Goal: Transaction & Acquisition: Purchase product/service

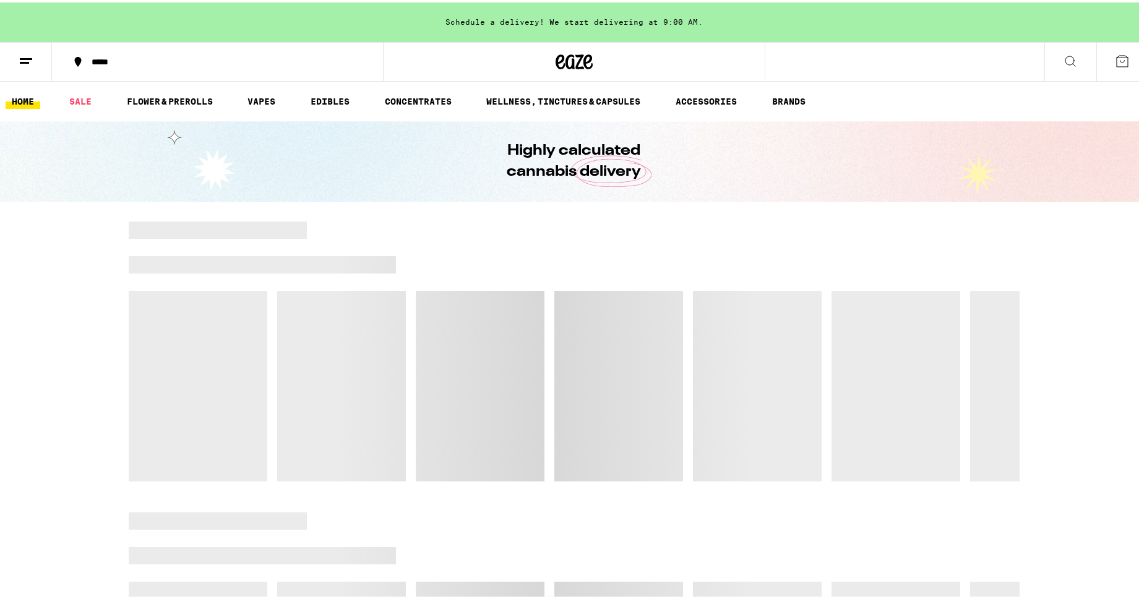
click at [1065, 62] on icon at bounding box center [1070, 59] width 10 height 10
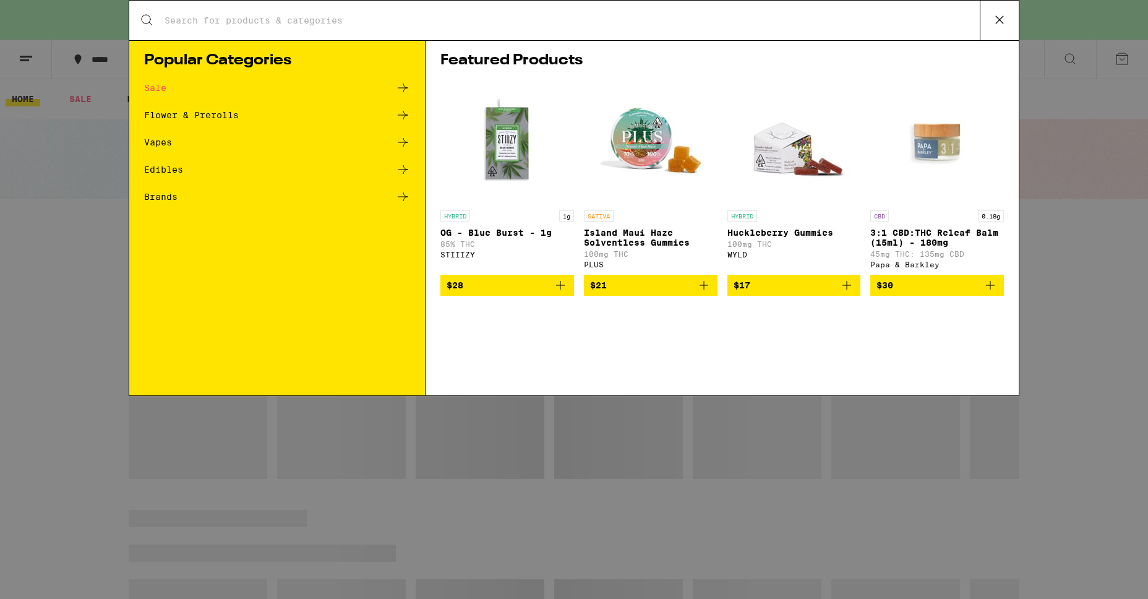
click at [604, 24] on input "Search for Products" at bounding box center [572, 20] width 816 height 11
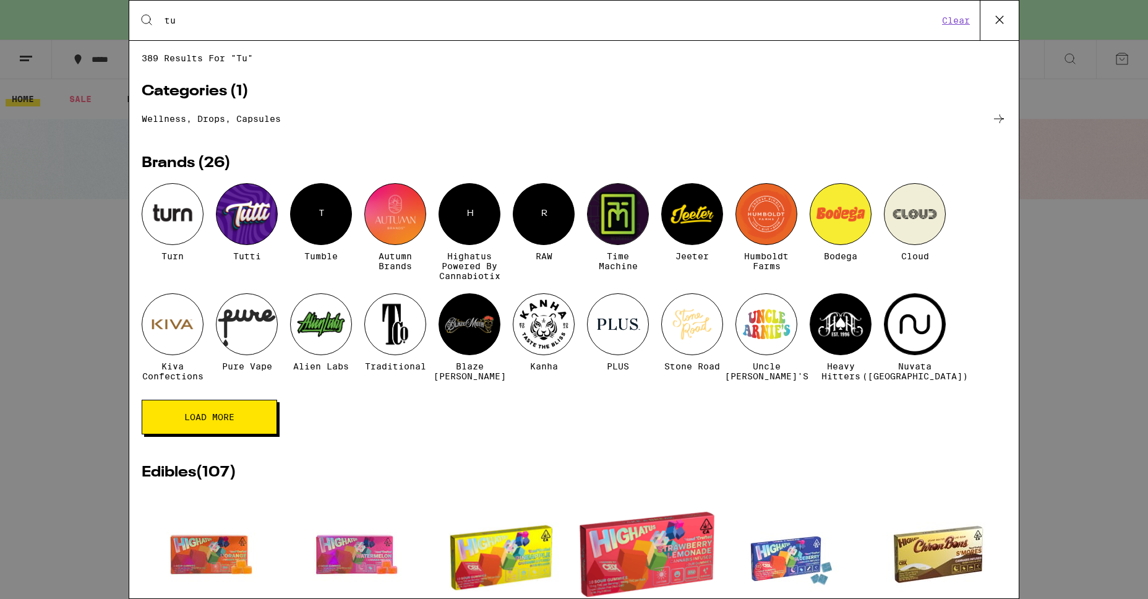
type input "tu"
click at [255, 226] on div at bounding box center [247, 214] width 62 height 62
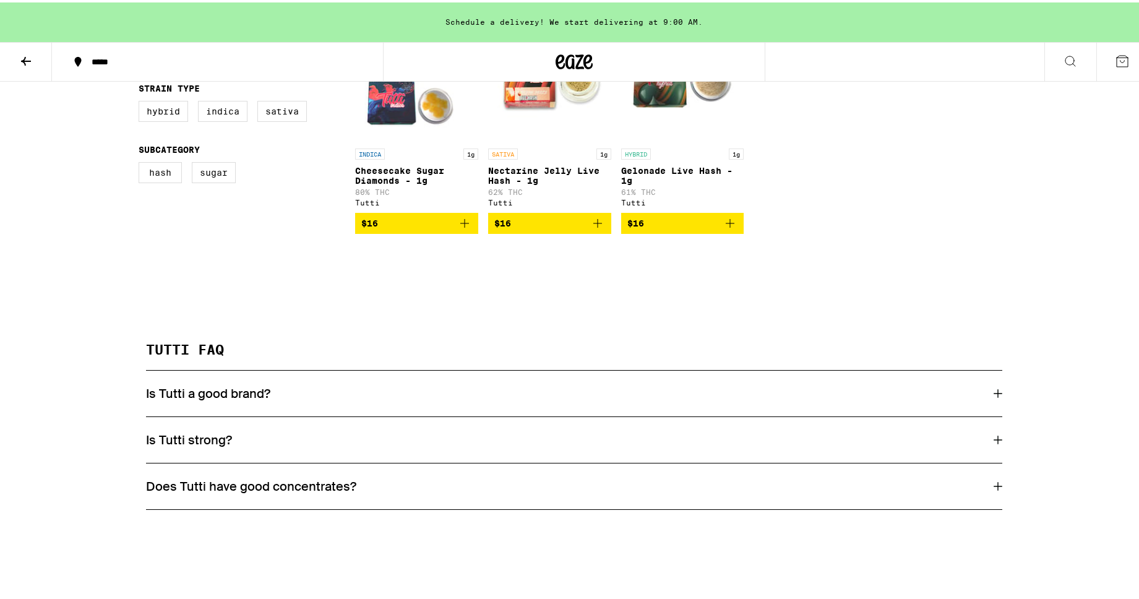
scroll to position [198, 0]
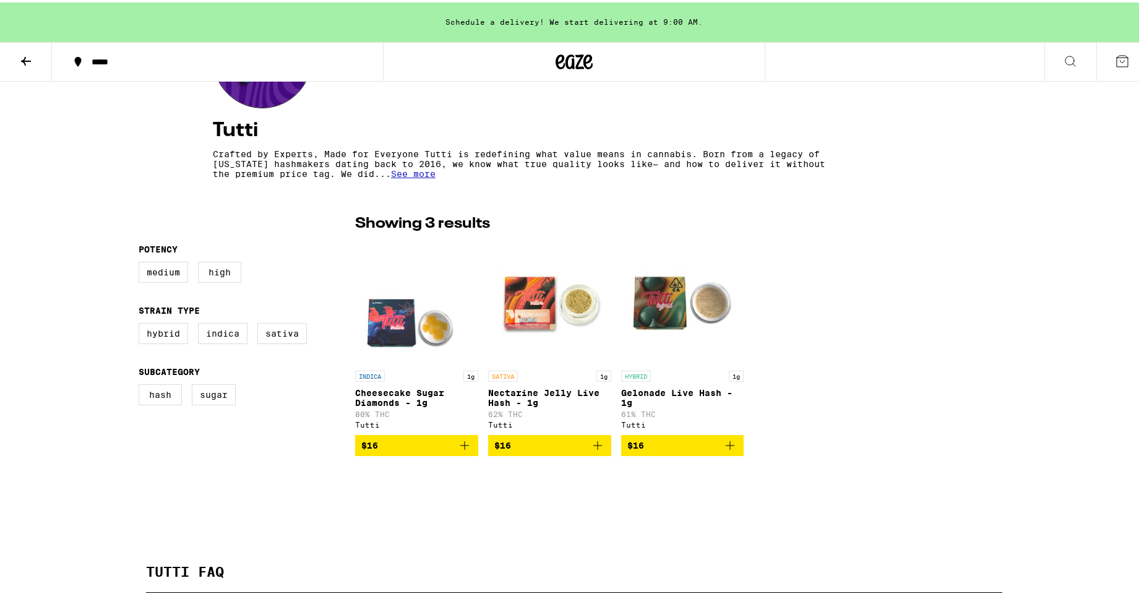
click at [435, 170] on span "See more" at bounding box center [413, 171] width 45 height 10
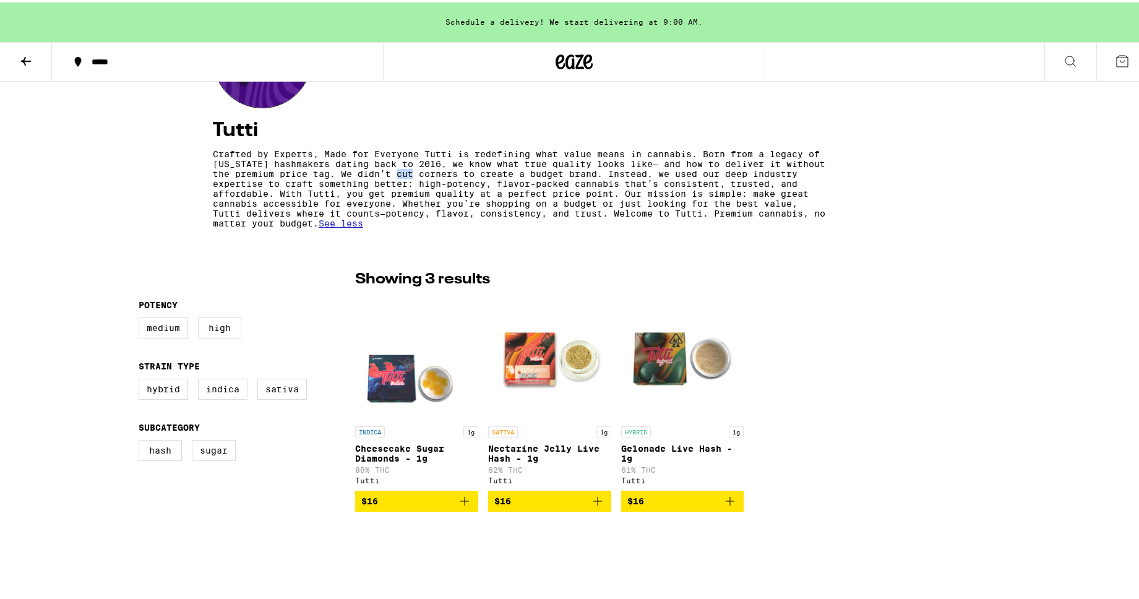
click at [447, 170] on p "Crafted by Experts, Made for Everyone Tutti is redefining what value means in c…" at bounding box center [519, 186] width 613 height 79
click at [931, 236] on div "Tutti Crafted by Experts, Made for Everyone Tutti is redefining what value mean…" at bounding box center [574, 365] width 1148 height 968
click at [1062, 60] on icon at bounding box center [1069, 58] width 15 height 15
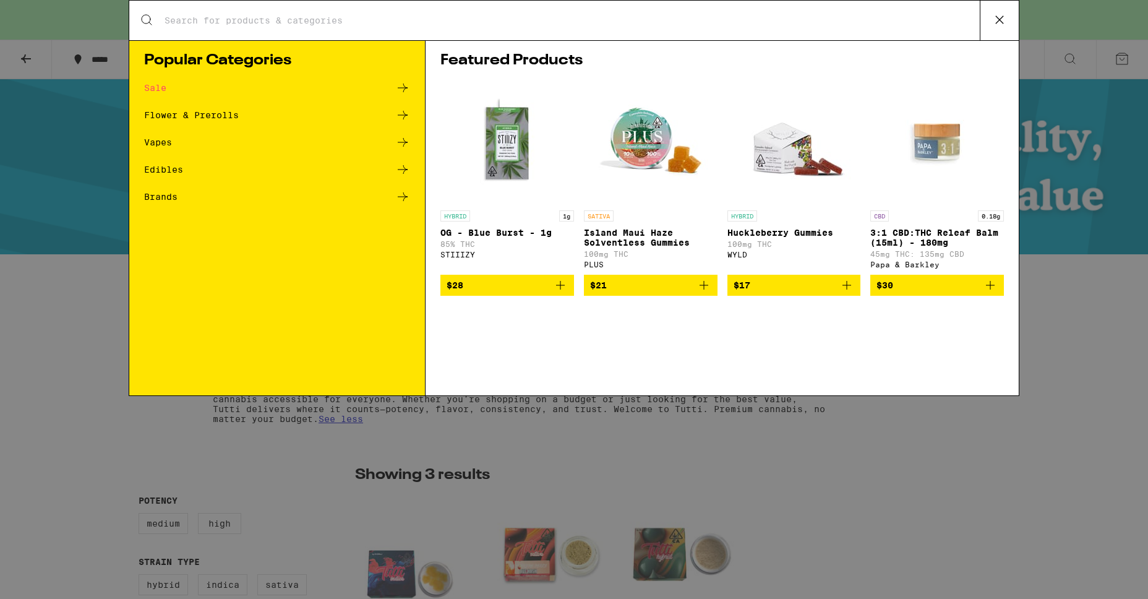
click at [695, 20] on input "Search for Products" at bounding box center [572, 20] width 816 height 11
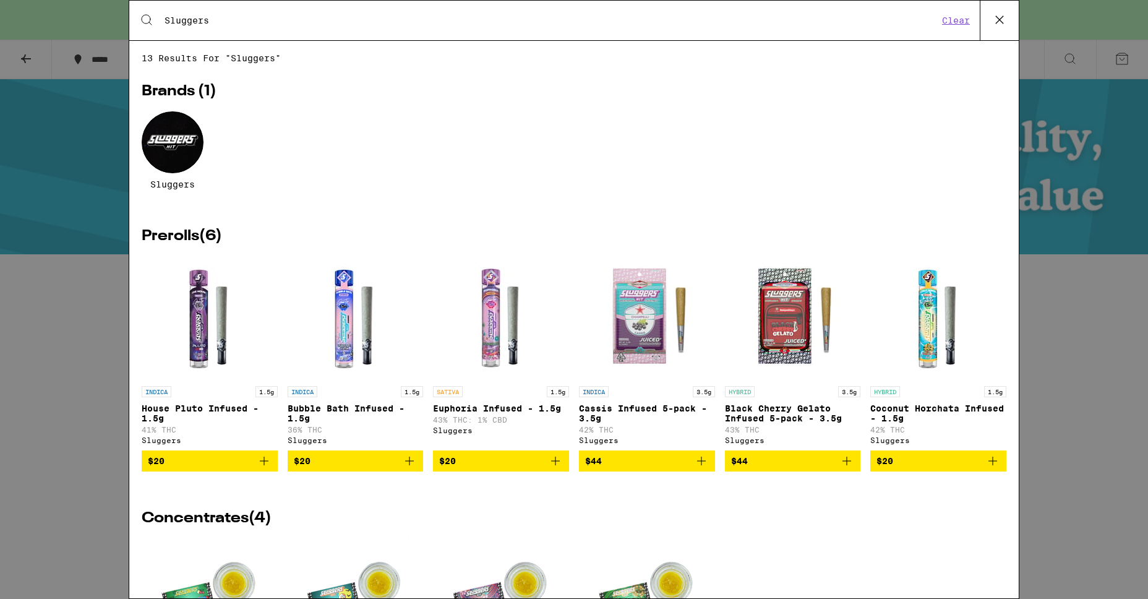
type input "Sluggers"
click at [164, 158] on div at bounding box center [173, 142] width 62 height 62
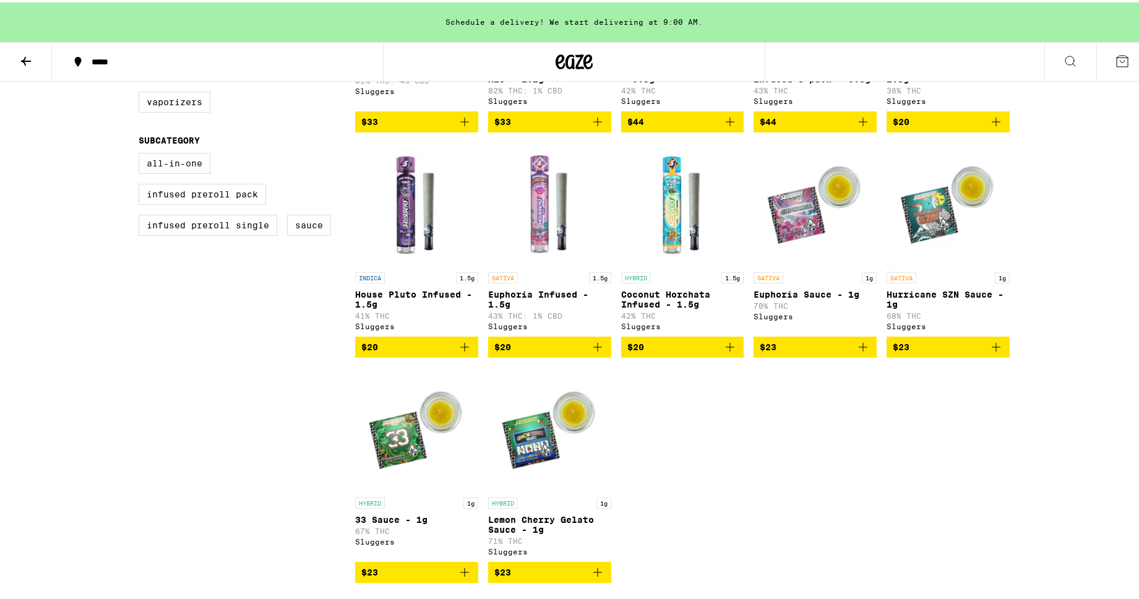
scroll to position [605, 0]
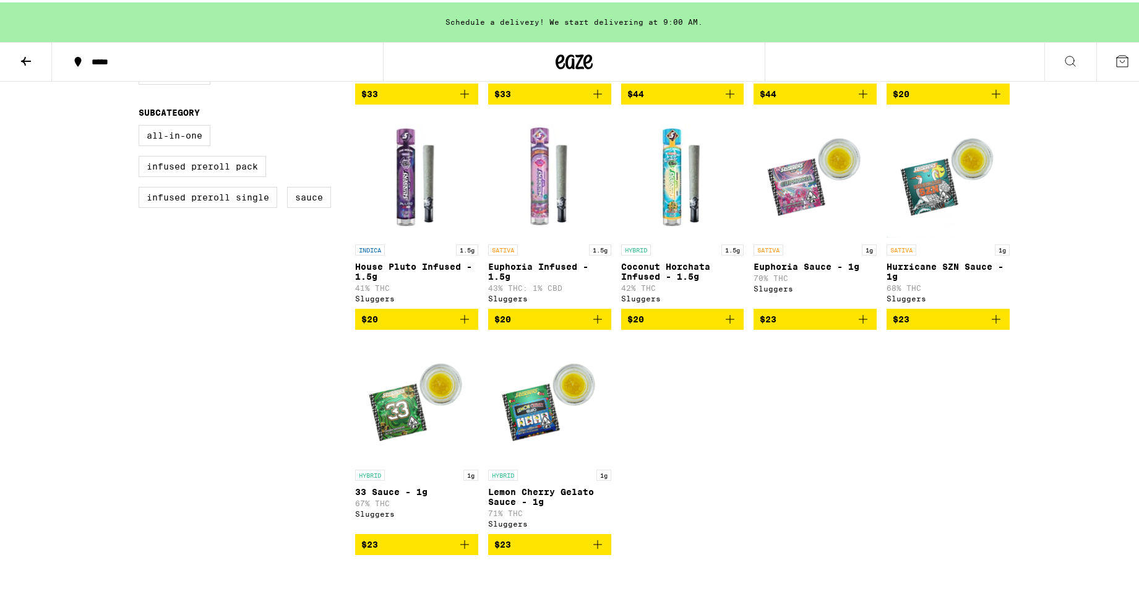
scroll to position [270, 0]
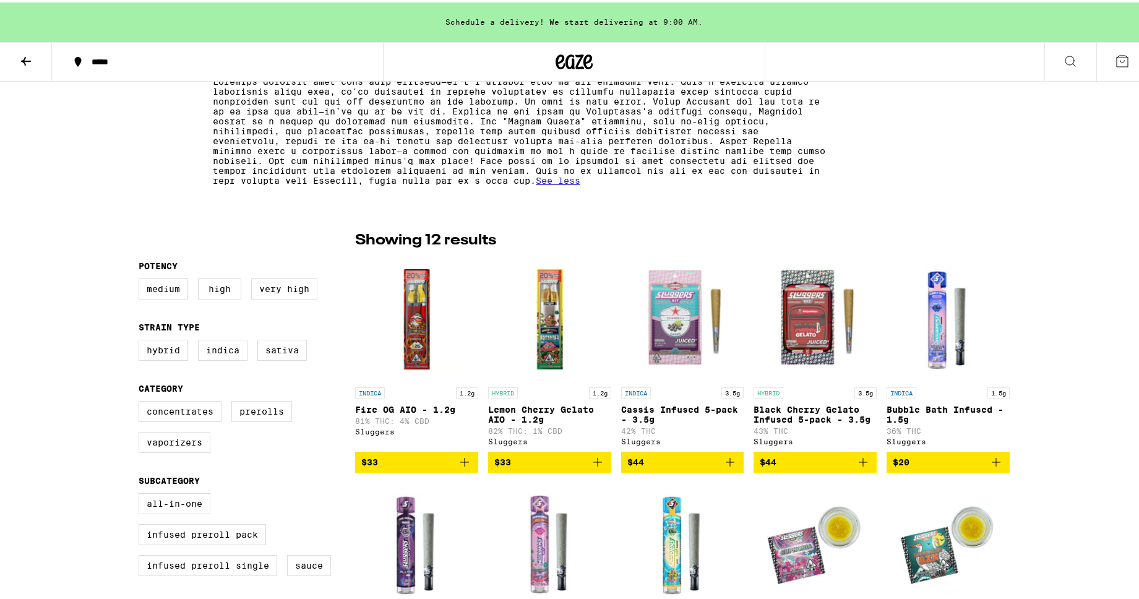
click at [32, 57] on icon at bounding box center [26, 58] width 15 height 15
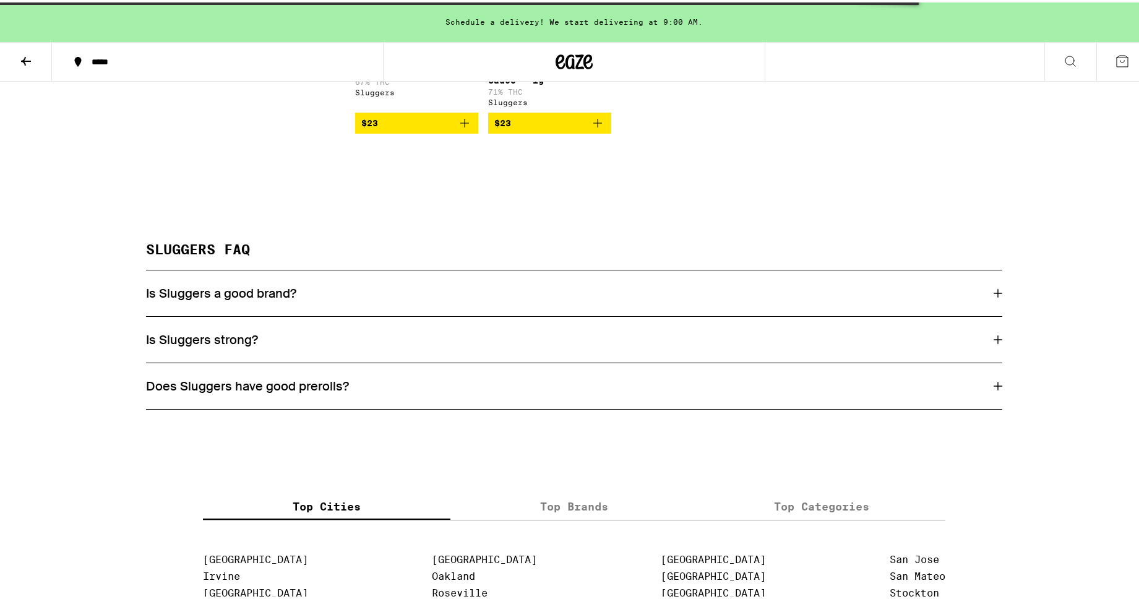
scroll to position [1140, 0]
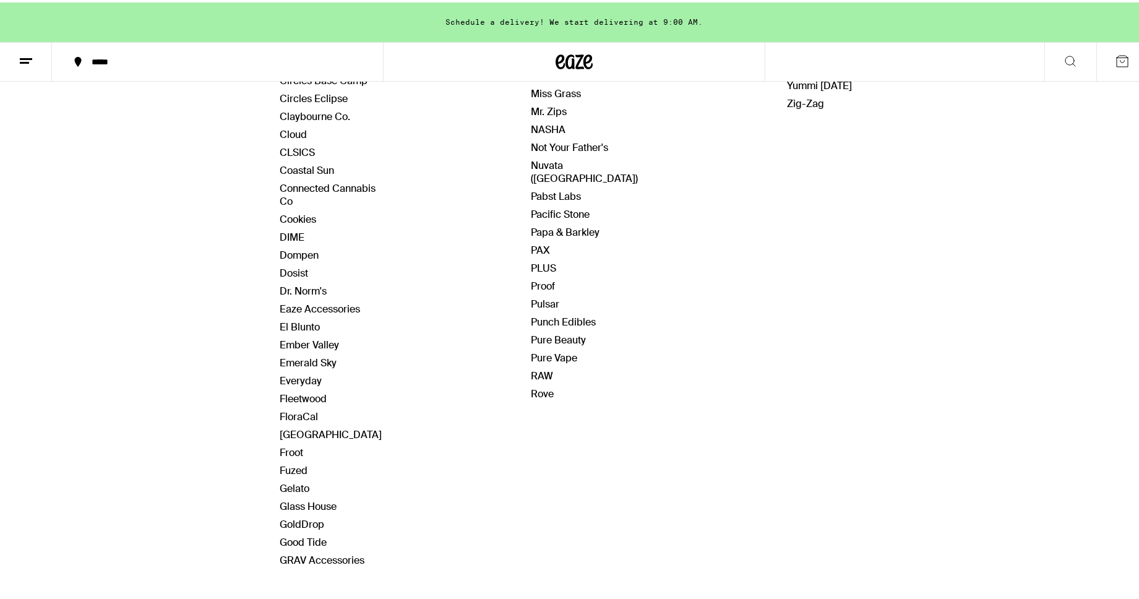
scroll to position [529, 0]
click at [544, 348] on link "Pure Vape" at bounding box center [554, 354] width 46 height 13
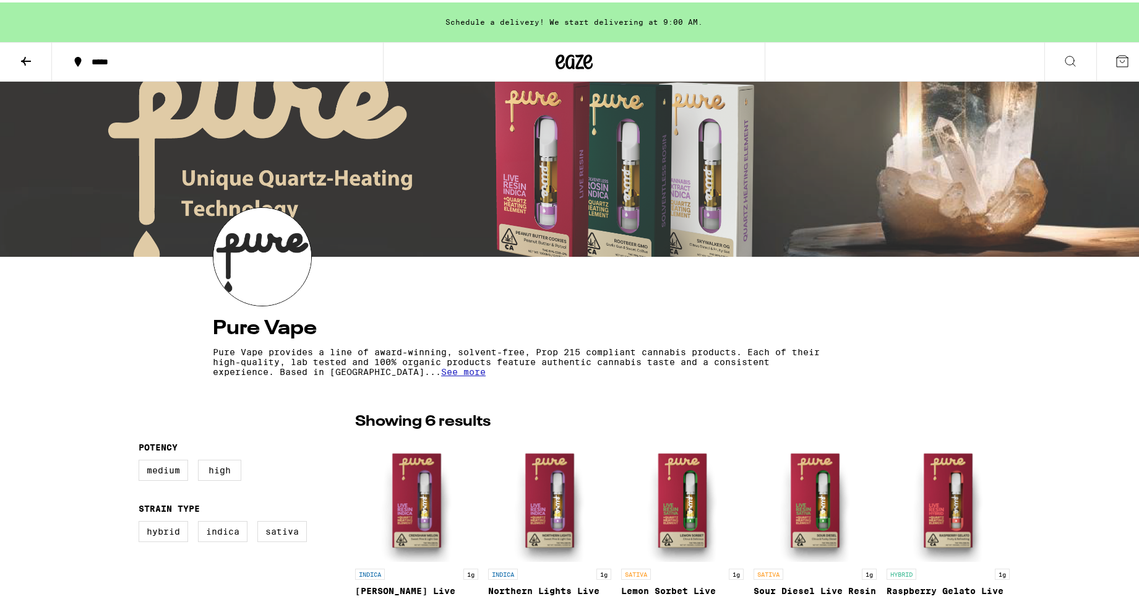
click at [463, 372] on span "See more" at bounding box center [463, 369] width 45 height 10
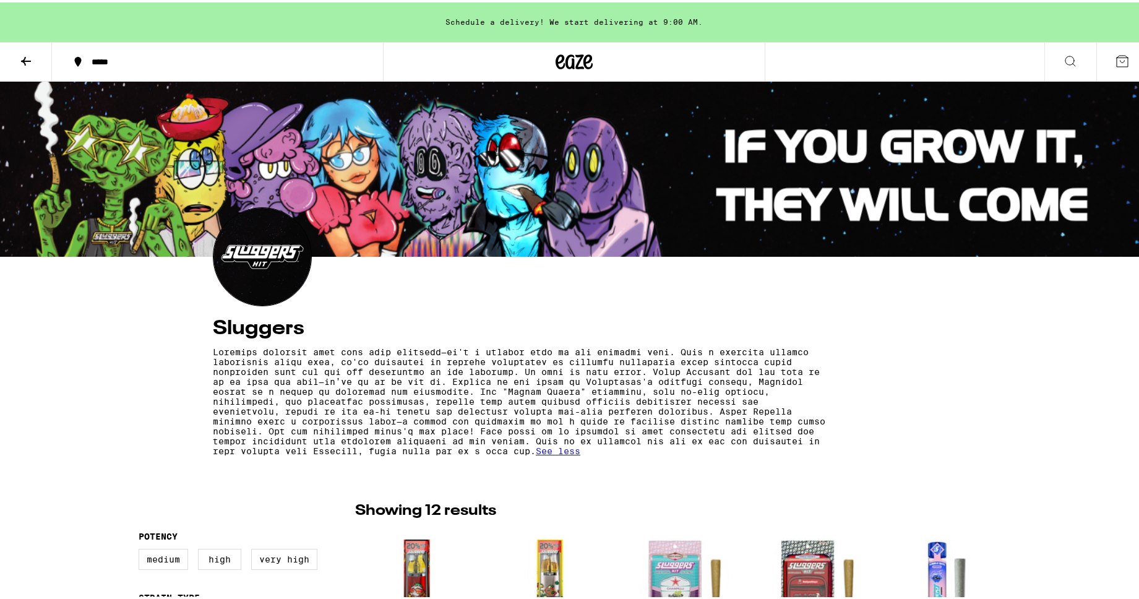
scroll to position [270, 0]
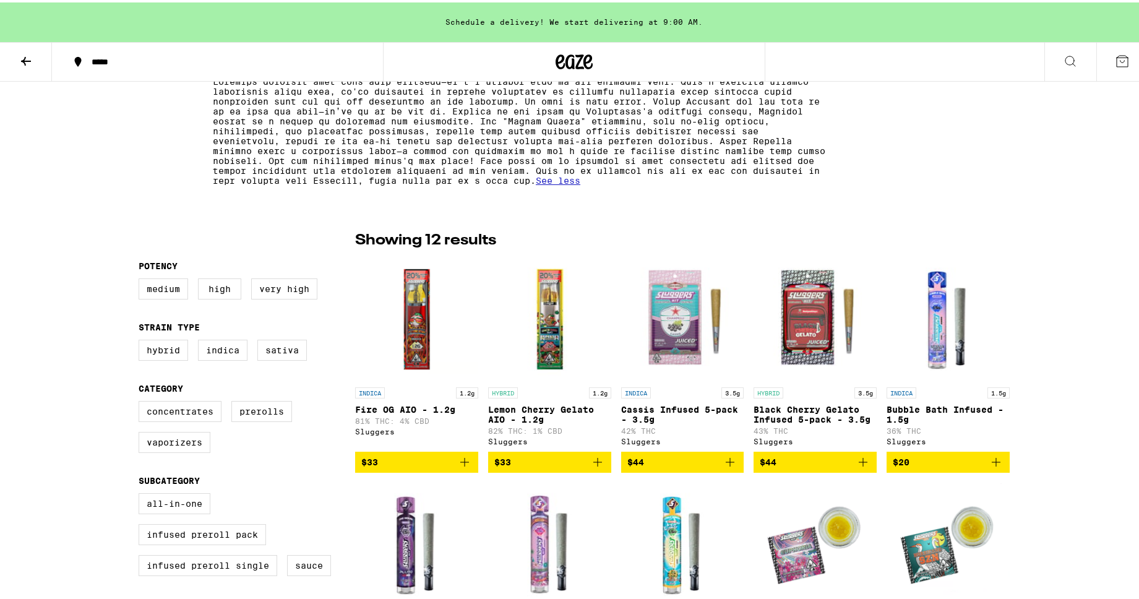
click at [1062, 64] on icon at bounding box center [1069, 58] width 15 height 15
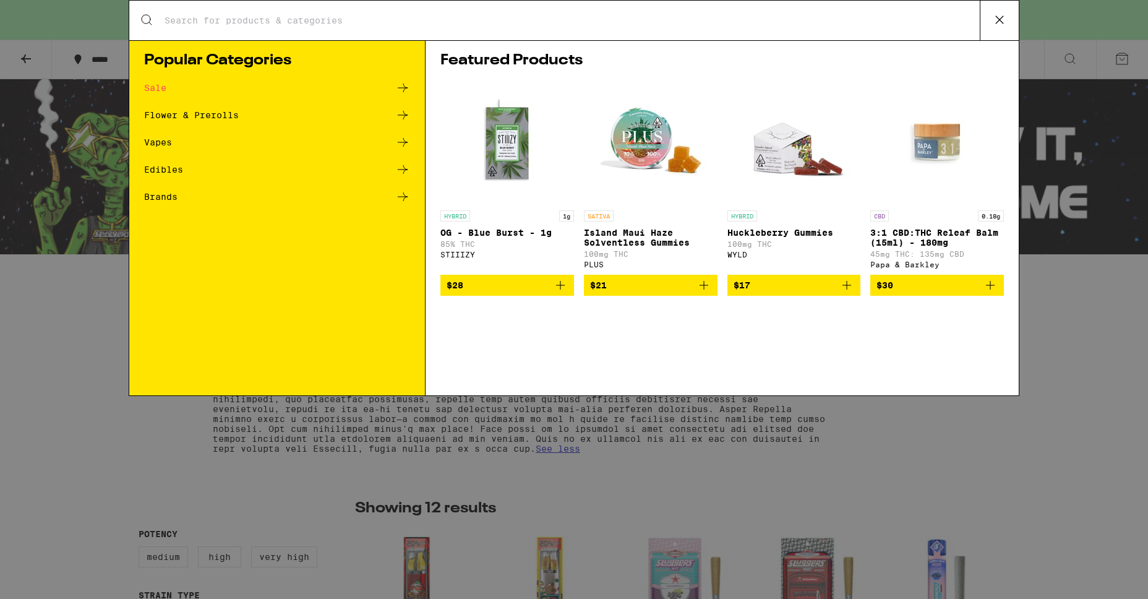
click at [636, 28] on div "Search for Products" at bounding box center [573, 21] width 889 height 40
click at [628, 22] on input "Search for Products" at bounding box center [572, 20] width 816 height 11
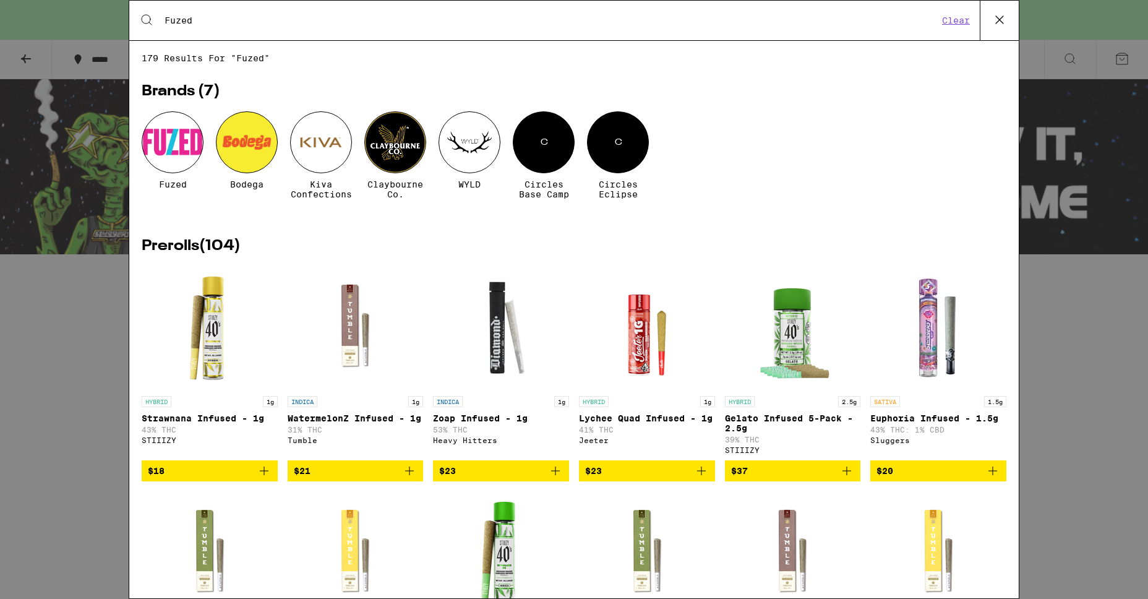
type input "Fuzed"
click at [194, 147] on div at bounding box center [173, 142] width 62 height 62
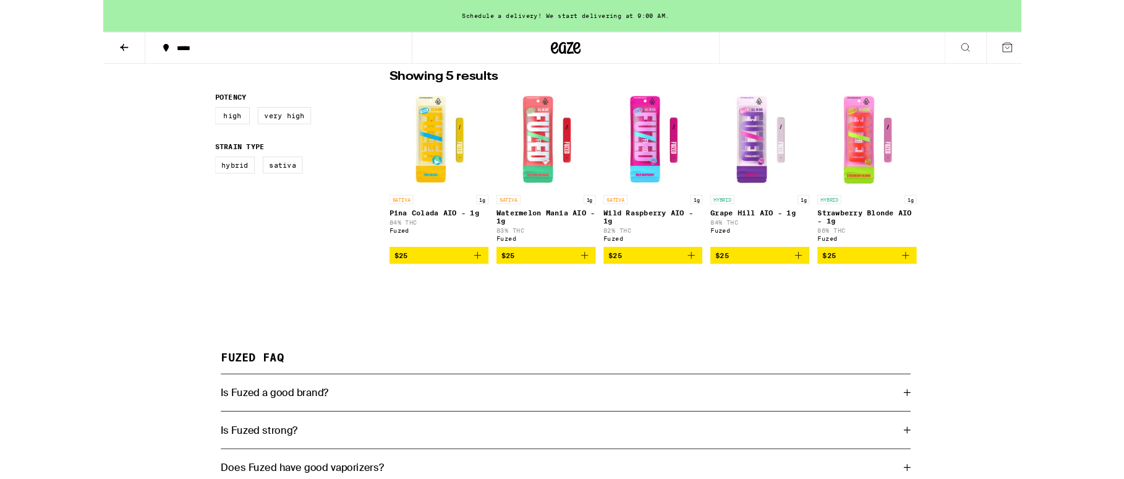
scroll to position [425, 0]
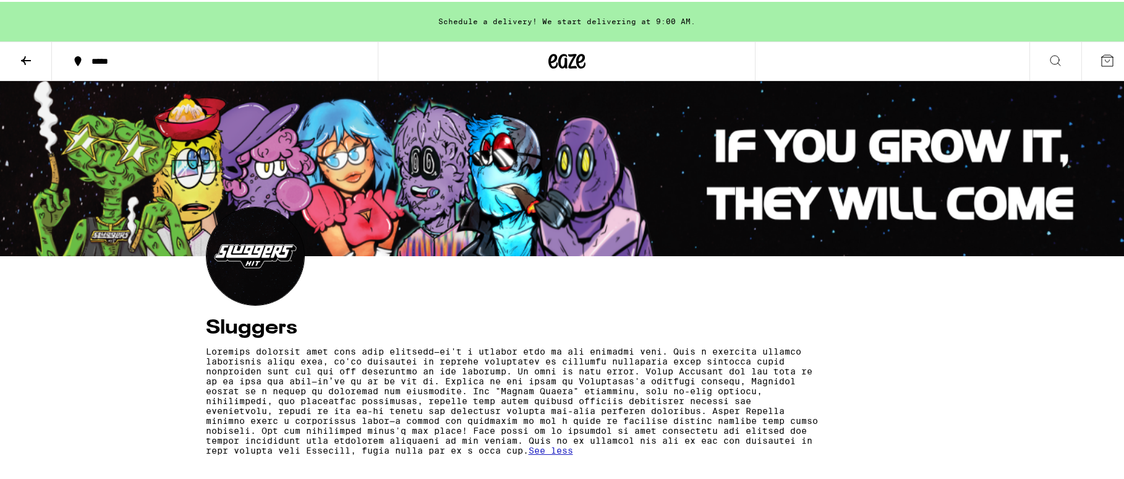
click at [1048, 61] on icon at bounding box center [1055, 58] width 15 height 15
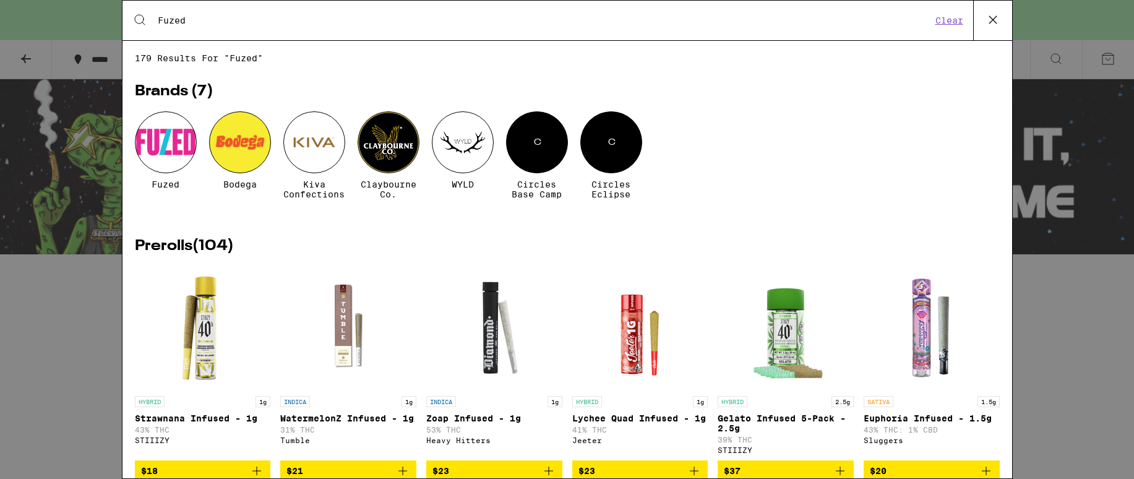
click at [358, 15] on input "Fuzed" at bounding box center [544, 20] width 774 height 11
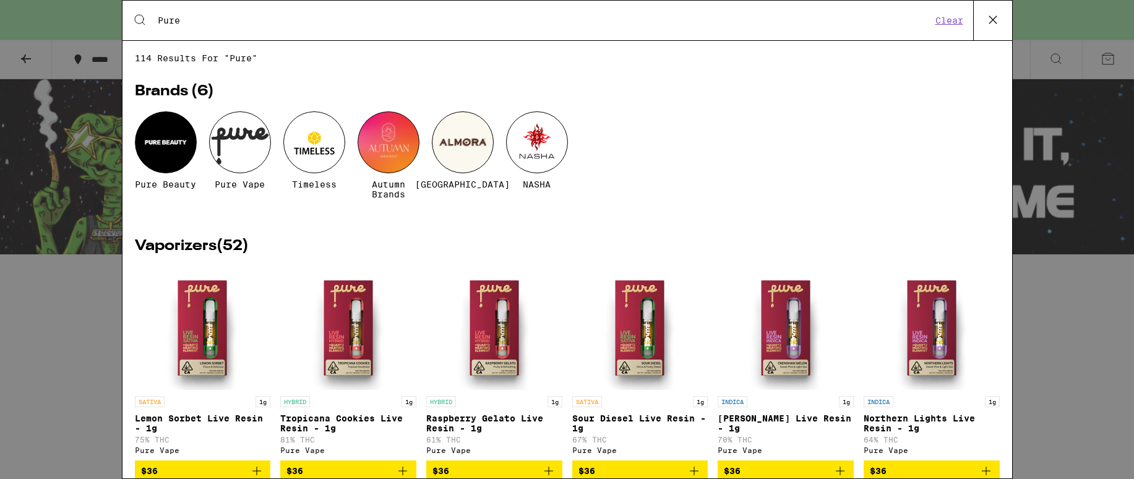
type input "Pure"
click at [239, 141] on div at bounding box center [240, 142] width 62 height 62
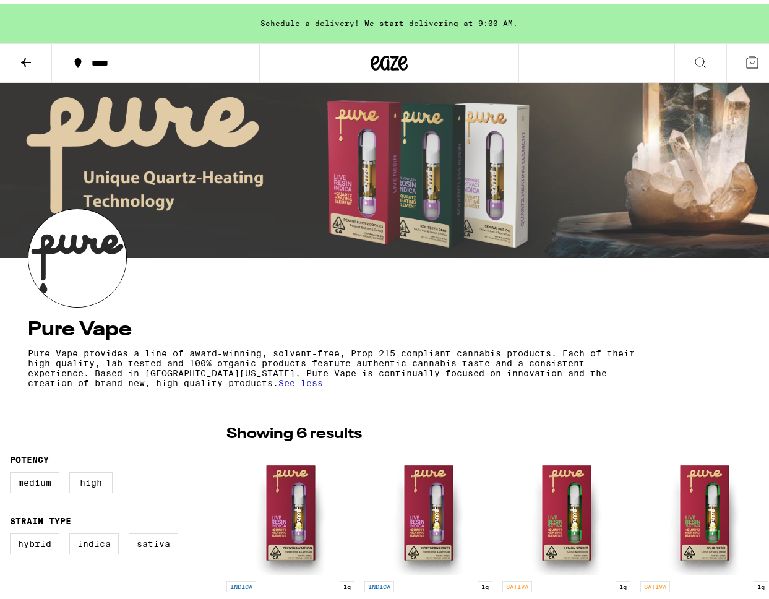
click at [26, 62] on icon at bounding box center [26, 58] width 15 height 15
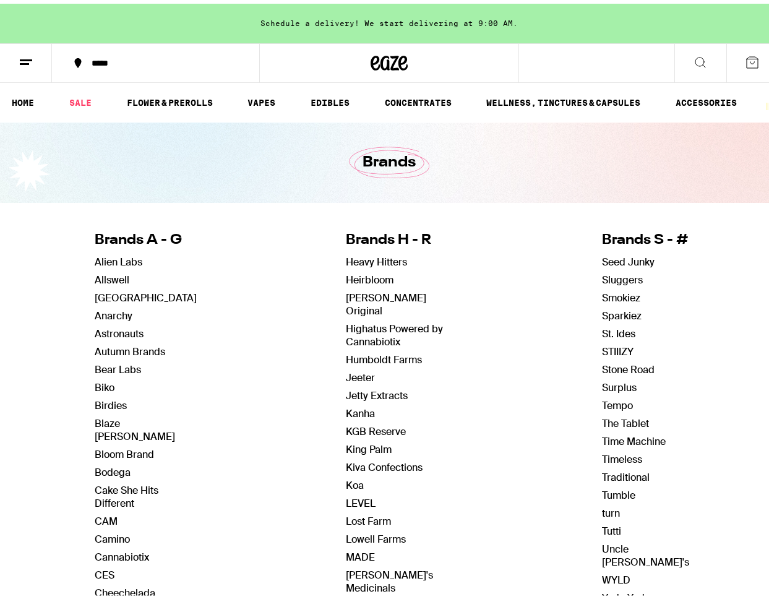
click at [696, 58] on icon at bounding box center [700, 58] width 15 height 15
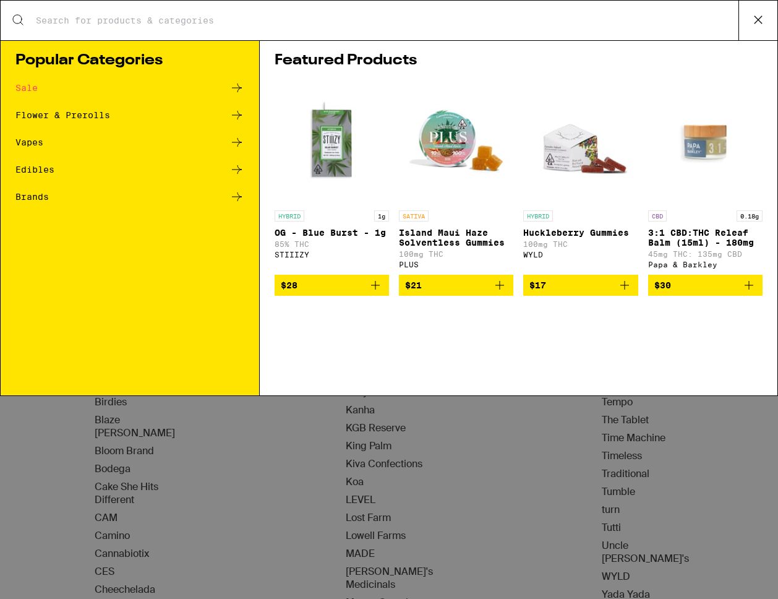
click at [418, 22] on input "Search for Products" at bounding box center [386, 20] width 703 height 11
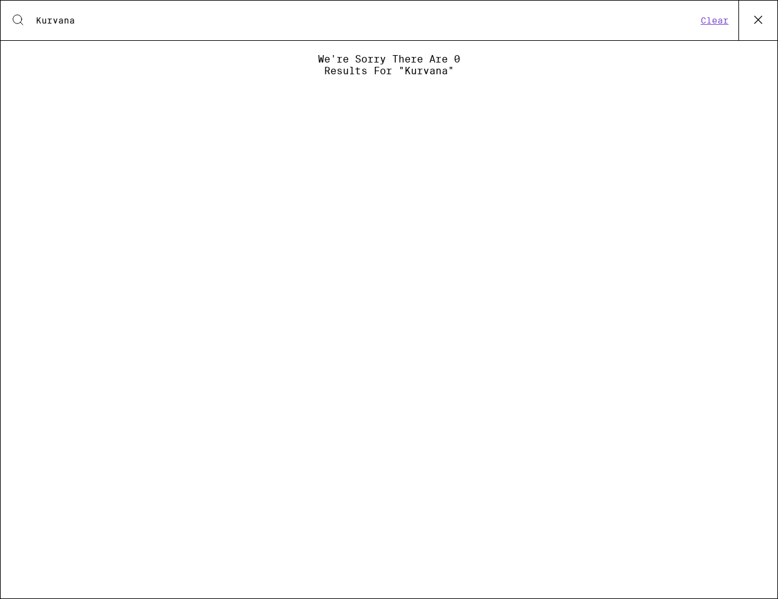
type input "Kurvana"
click at [757, 24] on icon at bounding box center [758, 20] width 19 height 19
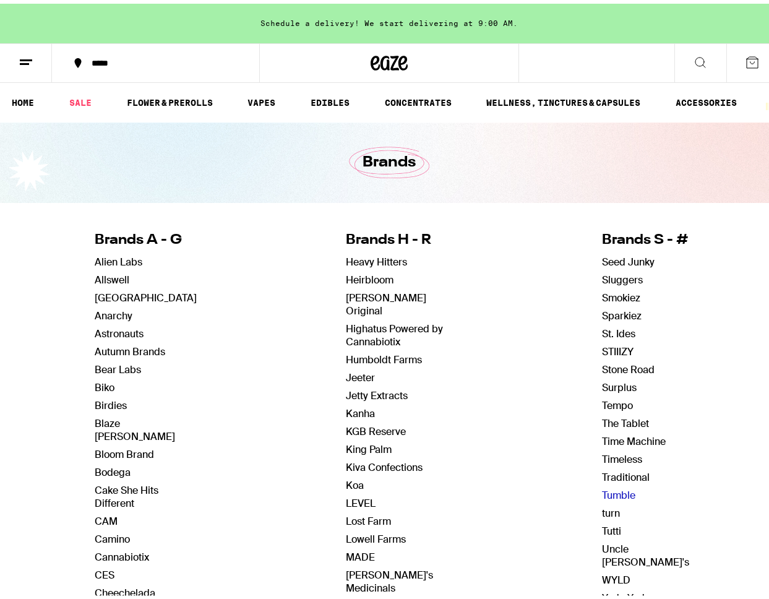
click at [611, 494] on link "Tumble" at bounding box center [618, 491] width 33 height 13
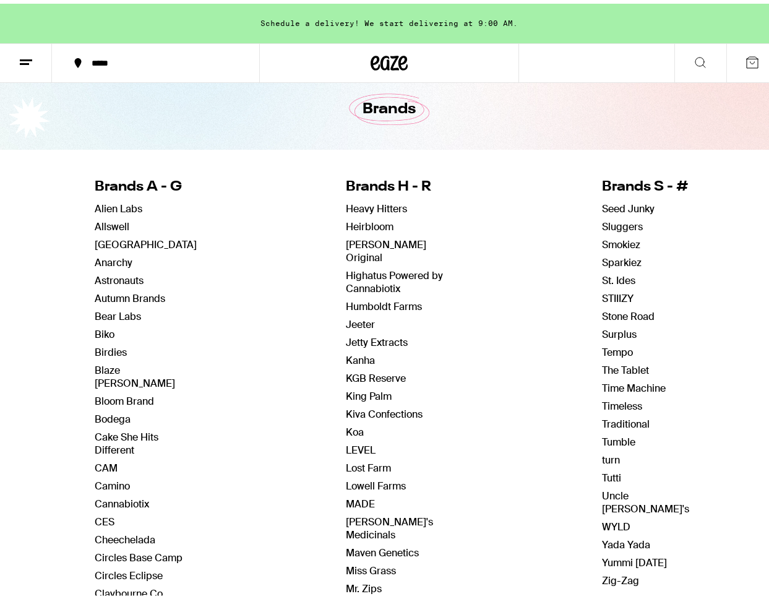
scroll to position [54, 0]
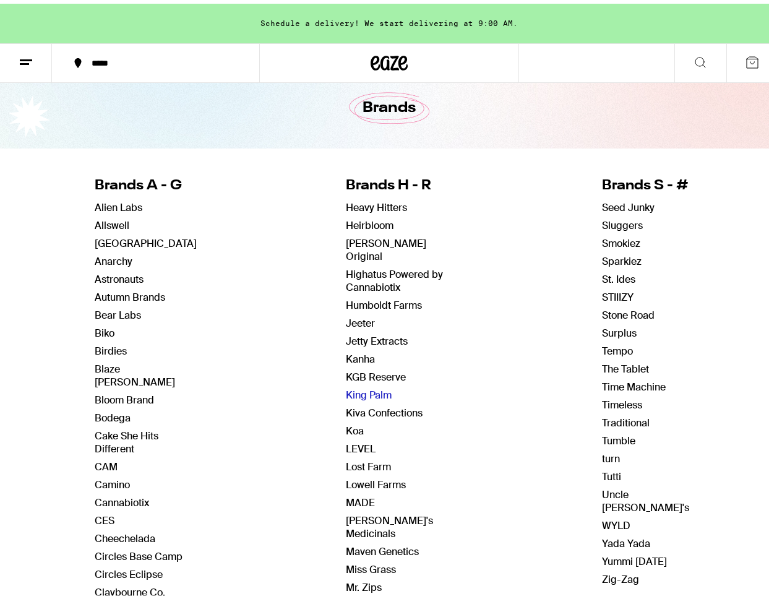
click at [375, 385] on link "King Palm" at bounding box center [369, 391] width 46 height 13
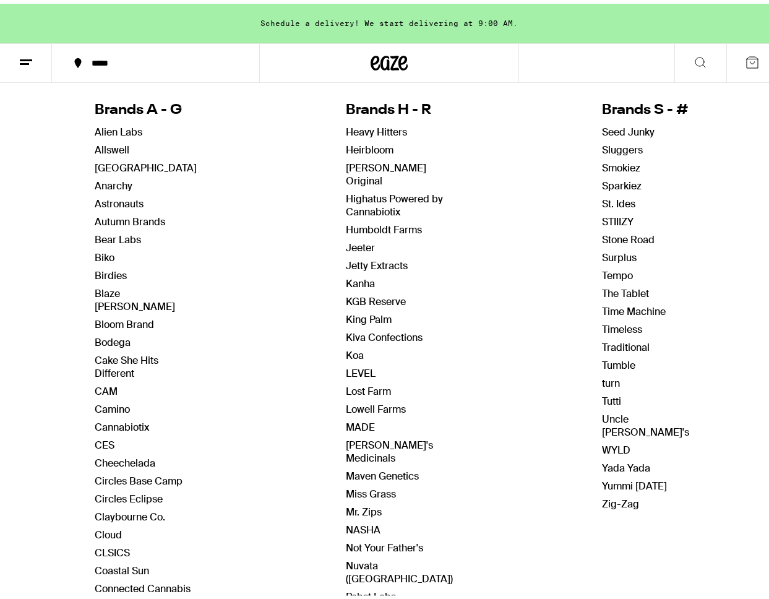
scroll to position [255, 0]
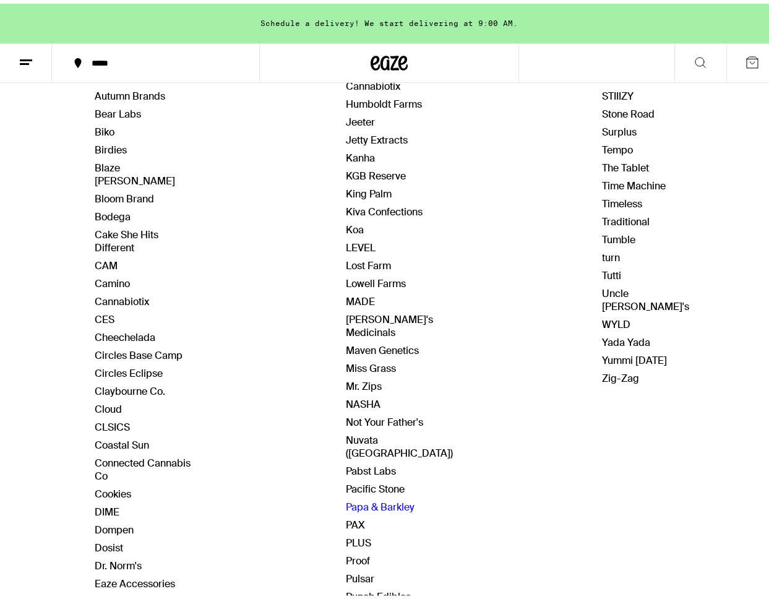
click at [393, 497] on link "Papa & Barkley" at bounding box center [380, 503] width 69 height 13
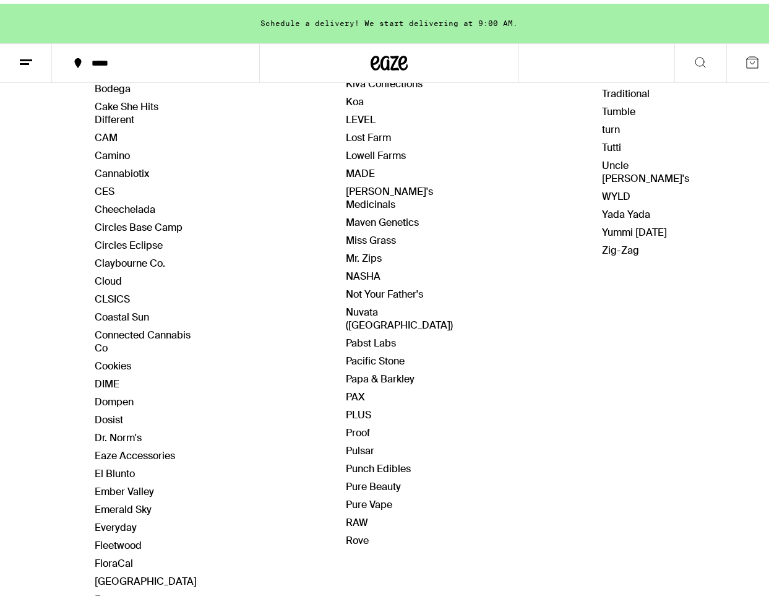
scroll to position [387, 0]
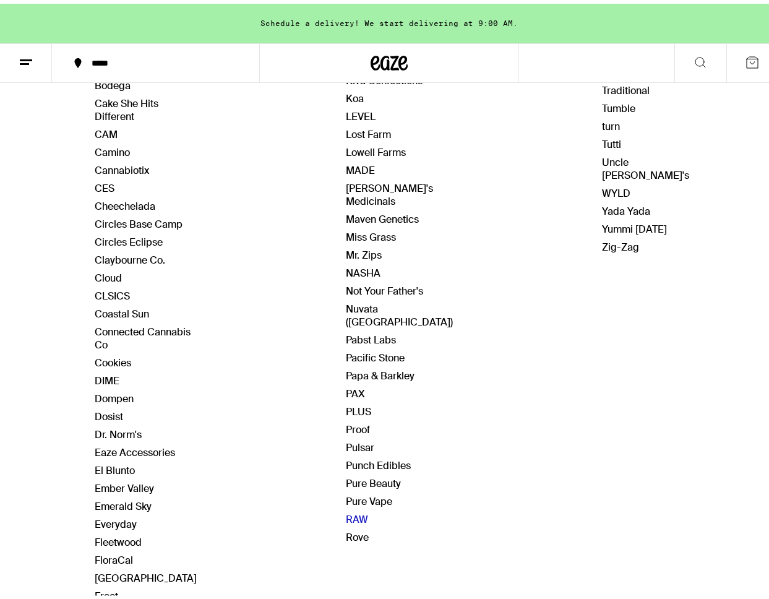
click at [351, 509] on link "RAW" at bounding box center [357, 515] width 22 height 13
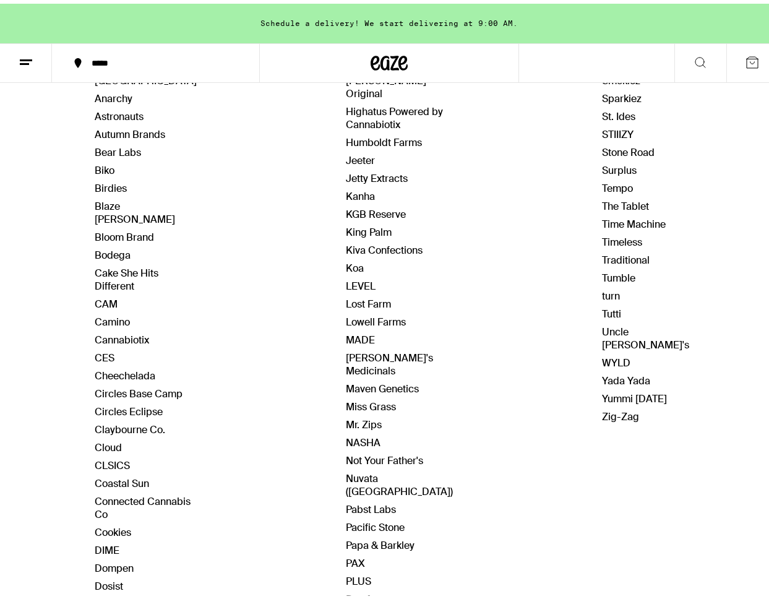
scroll to position [219, 0]
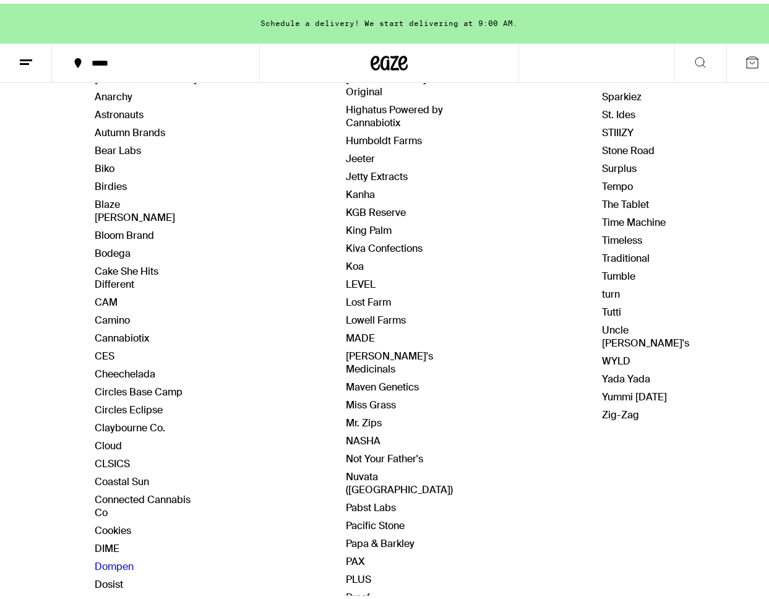
click at [120, 556] on link "Dompen" at bounding box center [114, 562] width 39 height 13
